Goal: Task Accomplishment & Management: Manage account settings

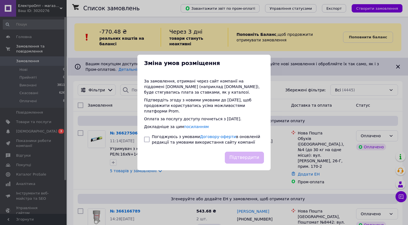
click at [148, 141] on input "checkbox" at bounding box center [147, 140] width 6 height 6
checkbox input "true"
click at [245, 156] on button "Підтвердити" at bounding box center [244, 158] width 39 height 12
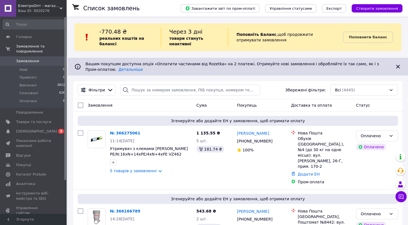
click at [24, 131] on span "[DEMOGRAPHIC_DATA]" at bounding box center [36, 131] width 41 height 5
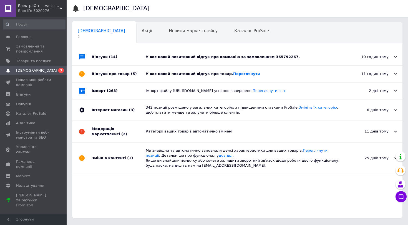
click at [306, 55] on div "У вас новий позитивний відгук про компанію за замовленням 365792267." at bounding box center [244, 56] width 196 height 5
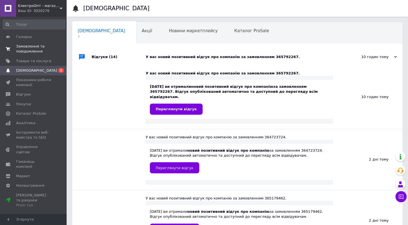
click at [31, 45] on span "Замовлення та повідомлення" at bounding box center [33, 49] width 35 height 10
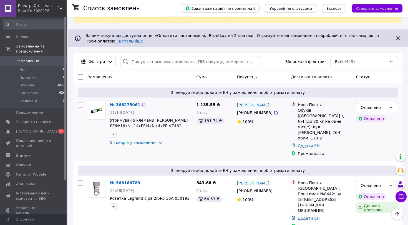
scroll to position [29, 0]
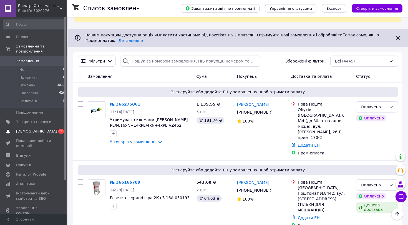
click at [31, 129] on span "[DEMOGRAPHIC_DATA]" at bounding box center [36, 131] width 41 height 5
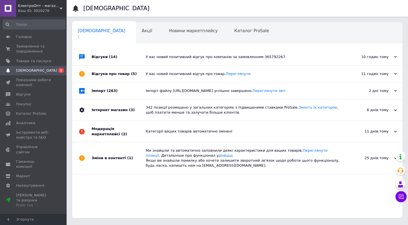
click at [283, 58] on div "У вас новий позитивний відгук про компанію за замовленням 365792267." at bounding box center [244, 56] width 196 height 5
